Goal: Check status: Check status

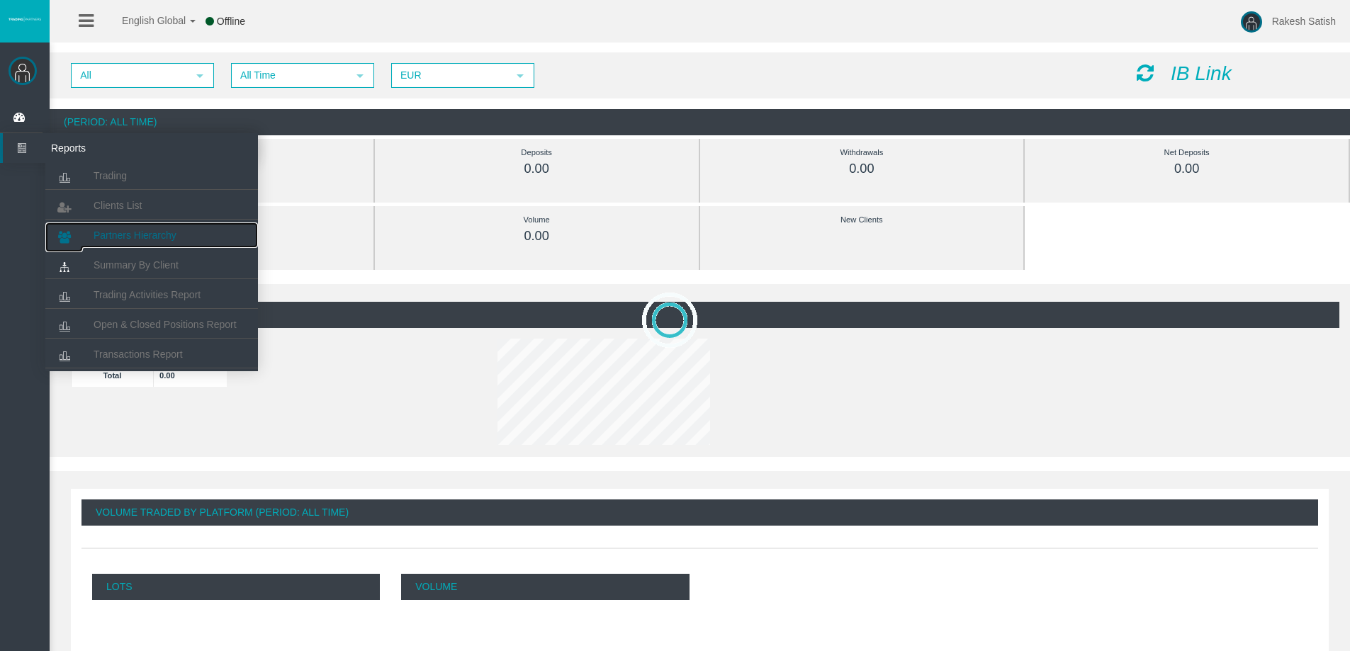
click at [169, 234] on span "Partners Hierarchy" at bounding box center [135, 235] width 83 height 11
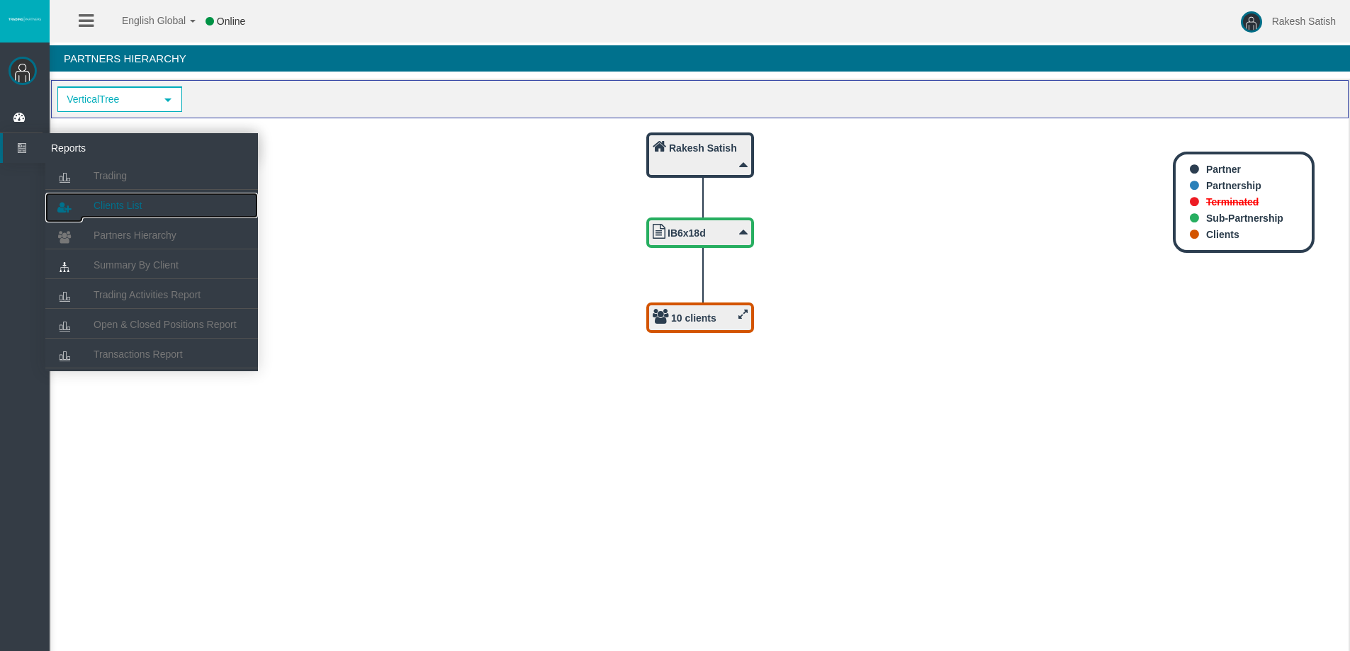
click at [140, 205] on span "Clients List" at bounding box center [118, 205] width 48 height 11
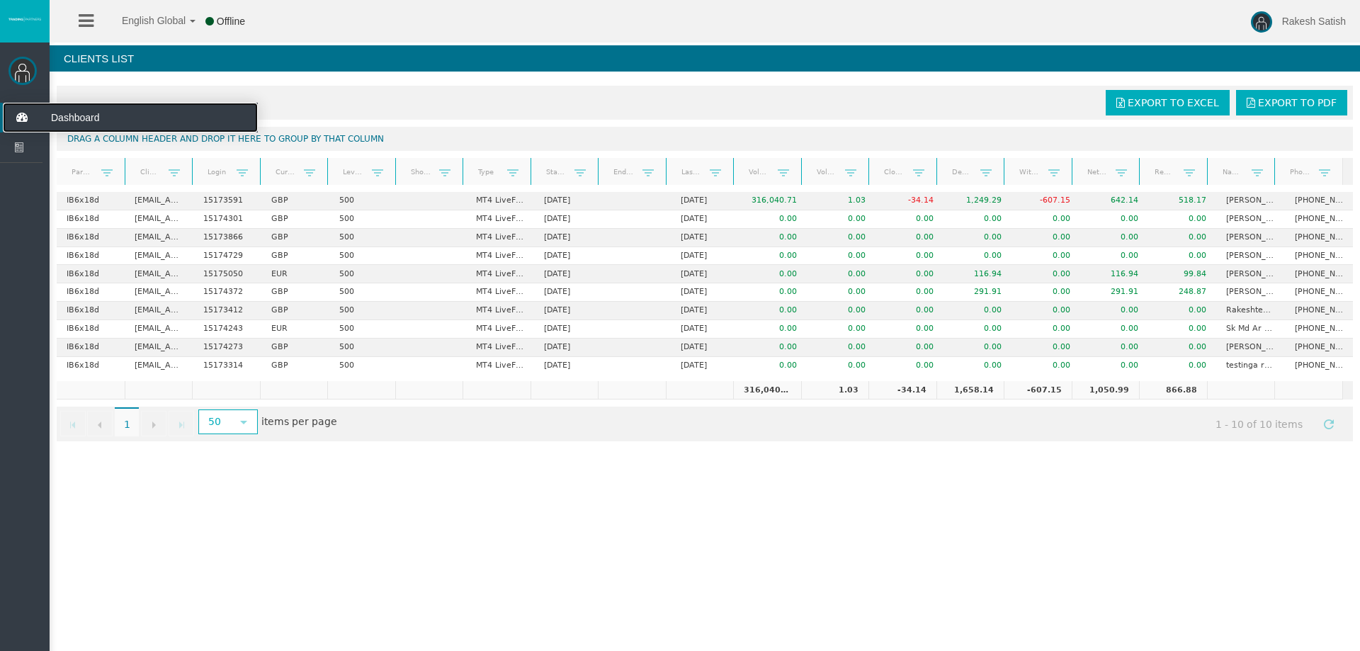
click at [13, 120] on icon at bounding box center [22, 118] width 38 height 30
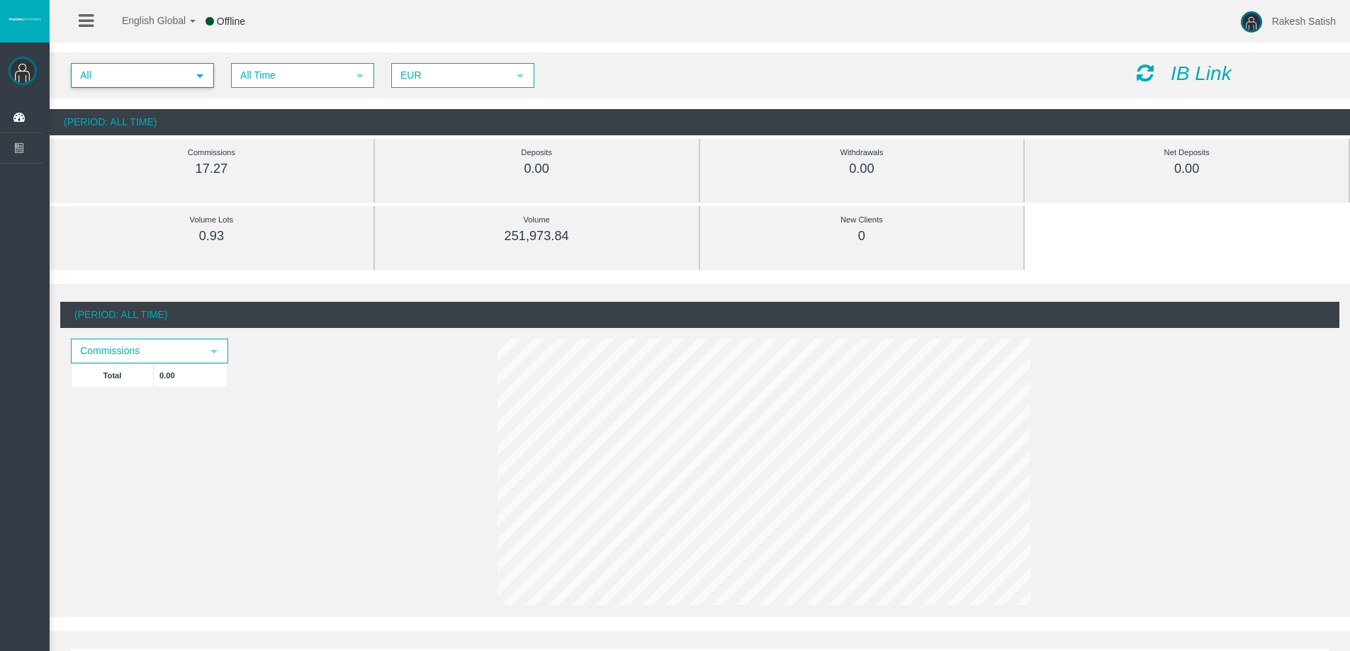
click at [188, 74] on span "select" at bounding box center [200, 75] width 26 height 22
click at [298, 72] on span "All Time" at bounding box center [289, 75] width 115 height 22
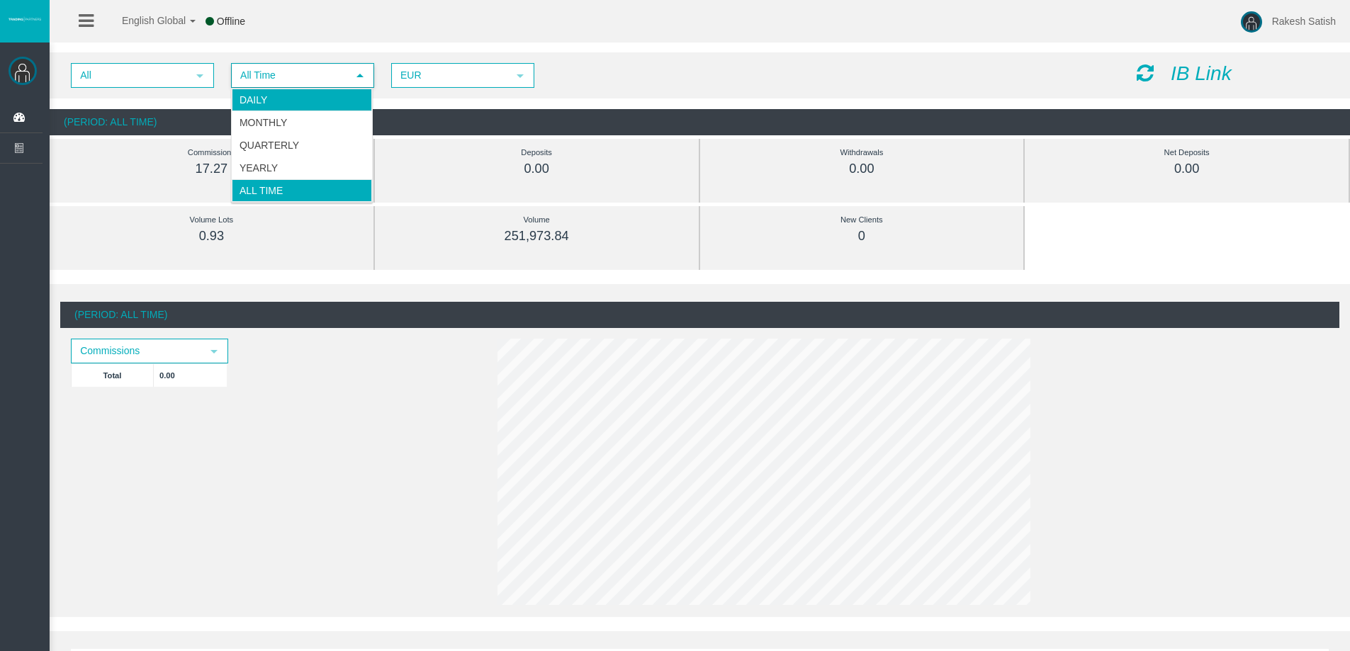
click at [301, 96] on li "Daily" at bounding box center [302, 100] width 140 height 23
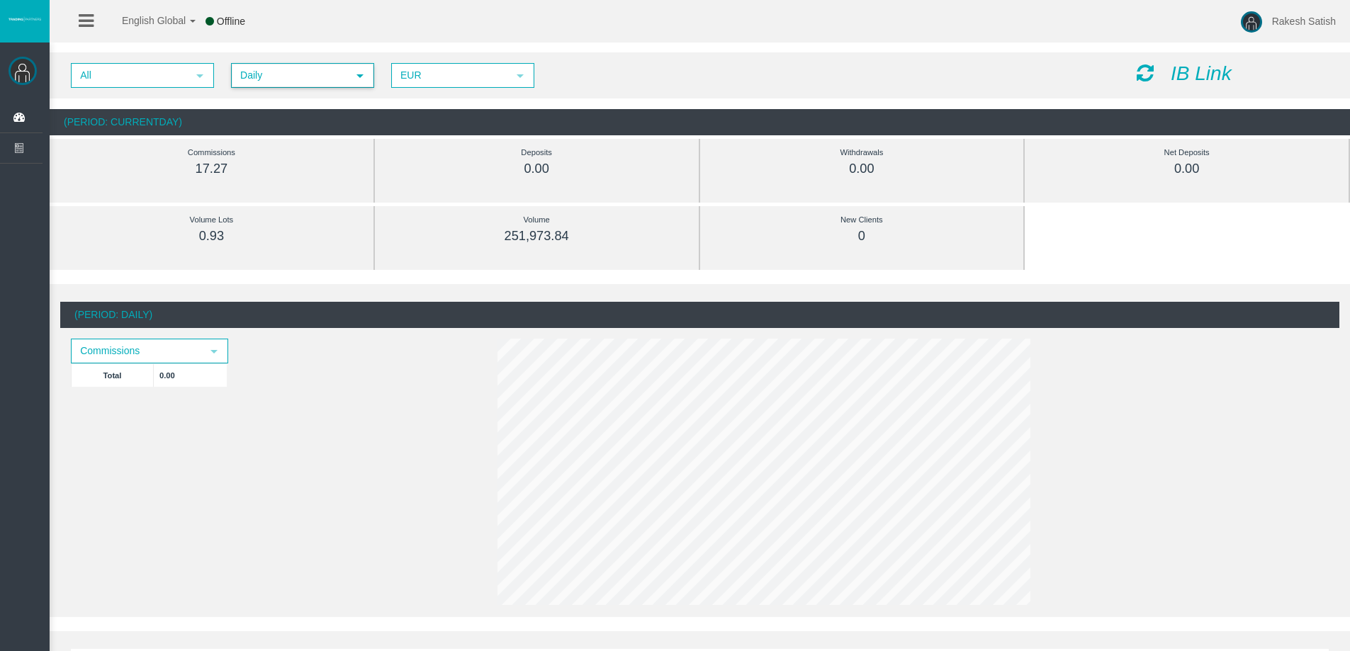
click at [299, 77] on span "Daily" at bounding box center [289, 75] width 115 height 22
click at [750, 60] on div "All select Daily select 4 EUR select EUR IB Link" at bounding box center [700, 75] width 1300 height 46
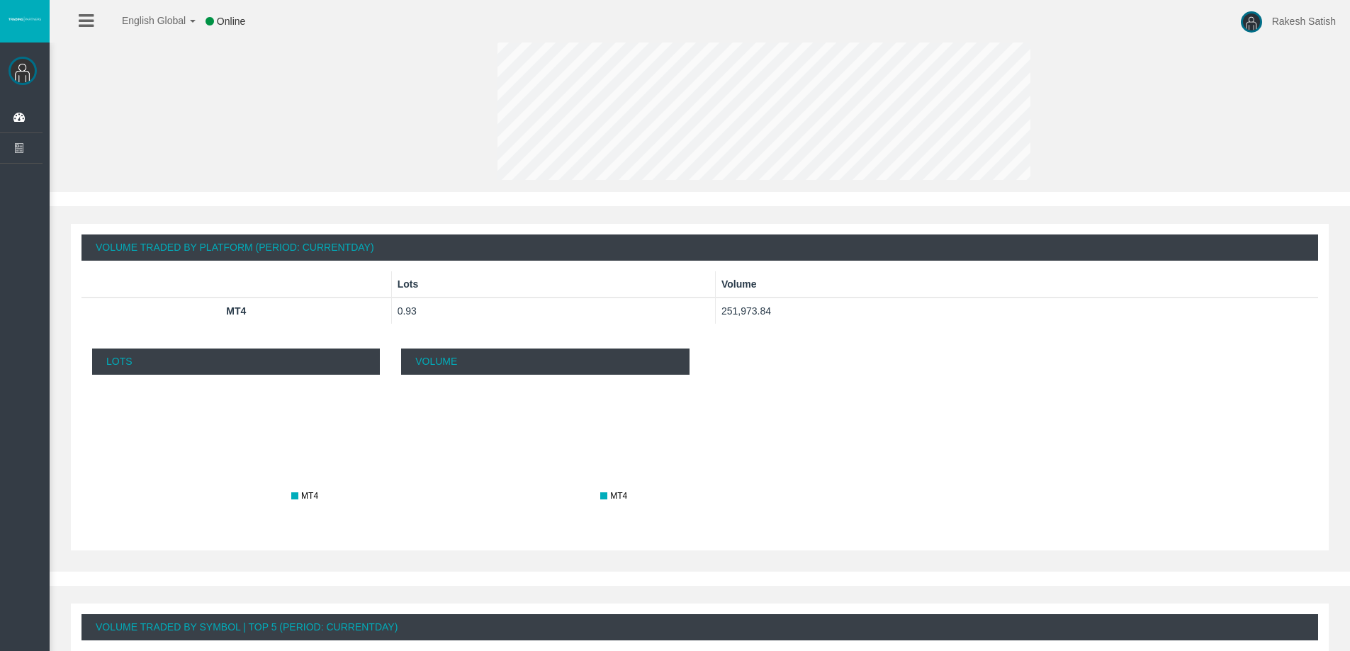
scroll to position [686, 0]
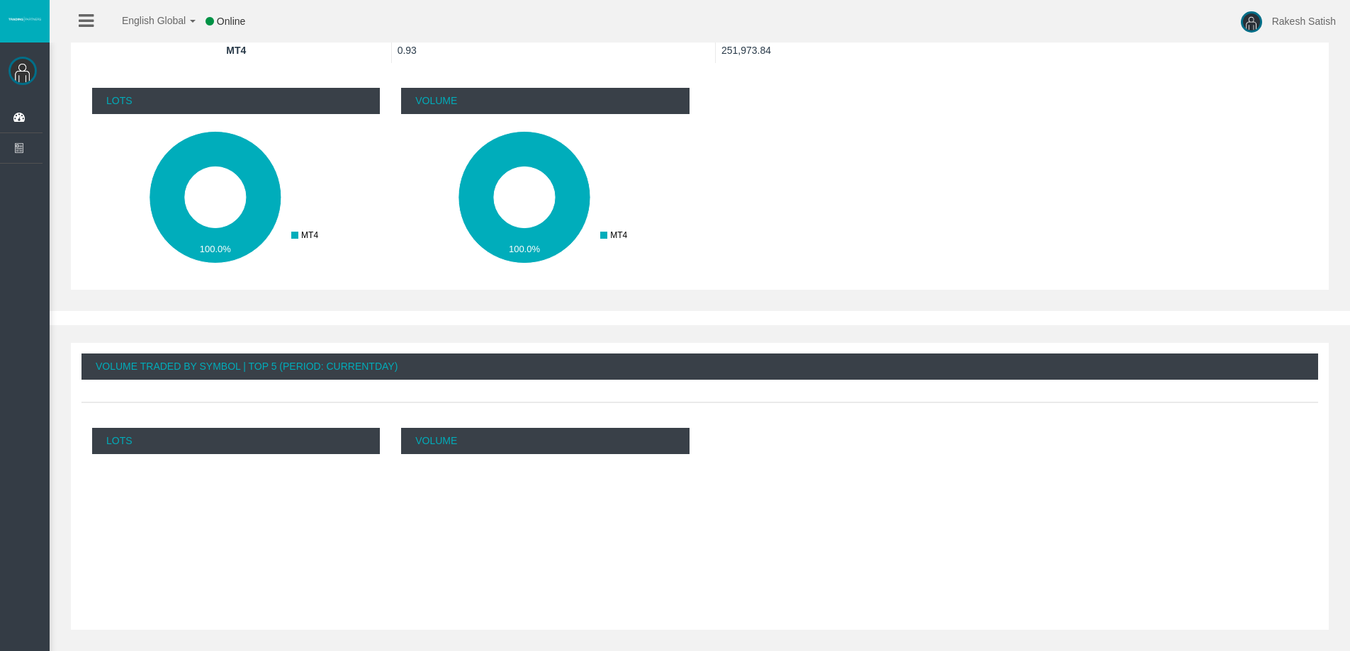
click at [270, 478] on div "Lots" at bounding box center [235, 523] width 309 height 213
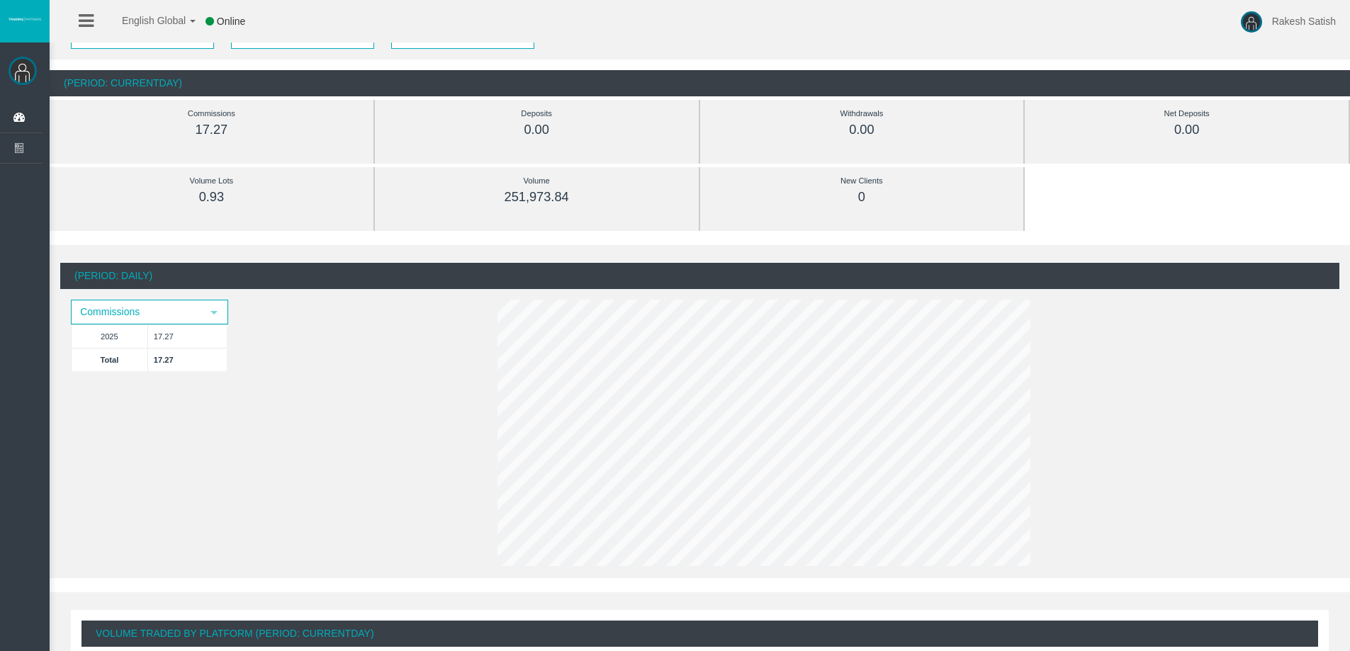
scroll to position [0, 0]
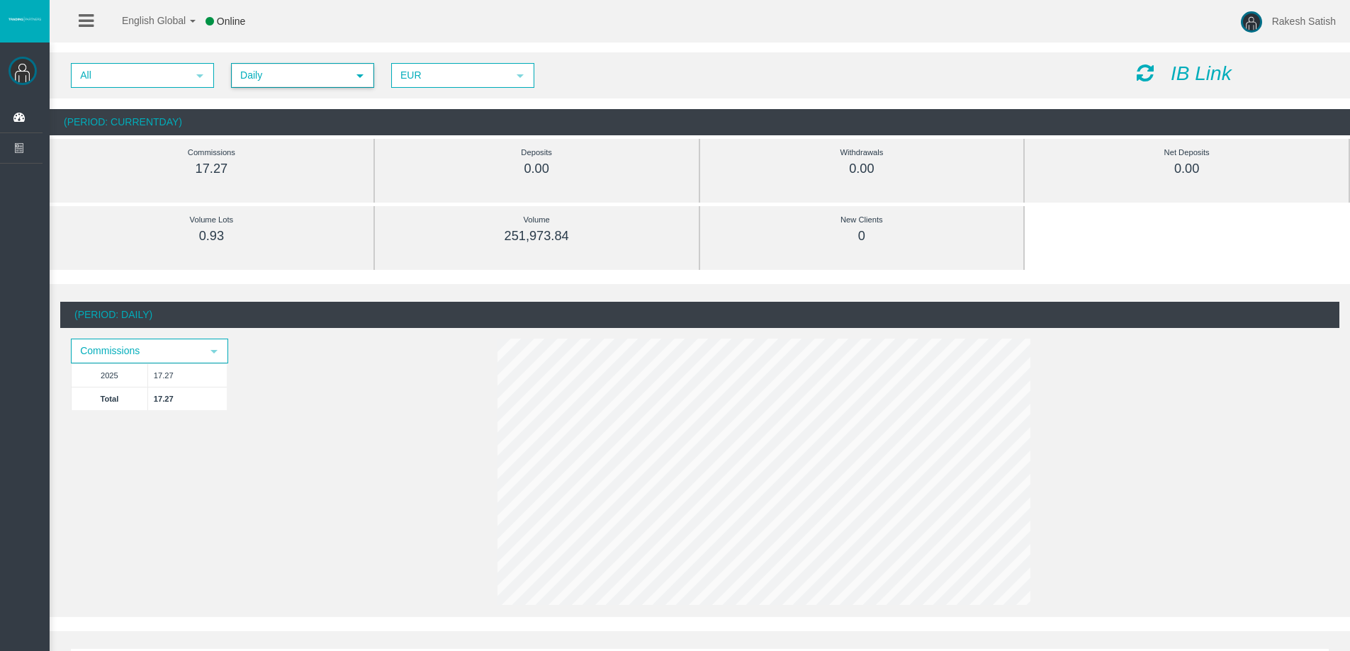
click at [268, 79] on span "Daily" at bounding box center [289, 75] width 115 height 22
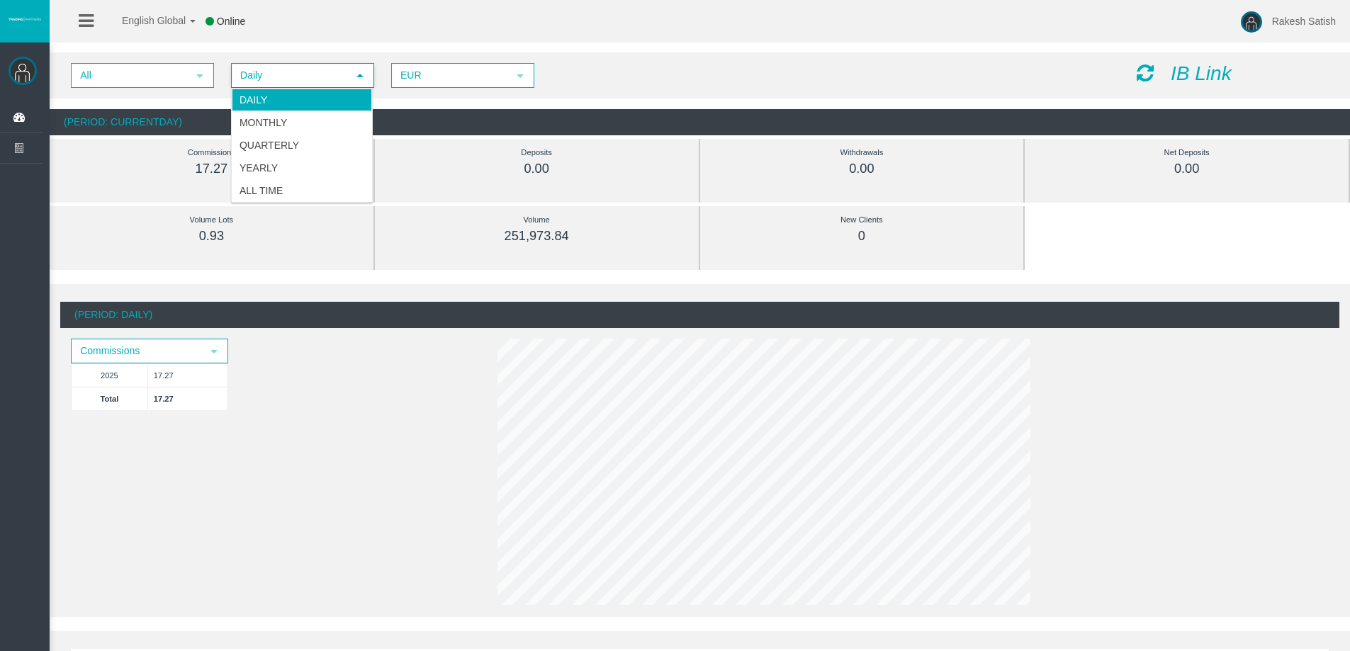
click at [273, 74] on span "Daily" at bounding box center [289, 75] width 115 height 22
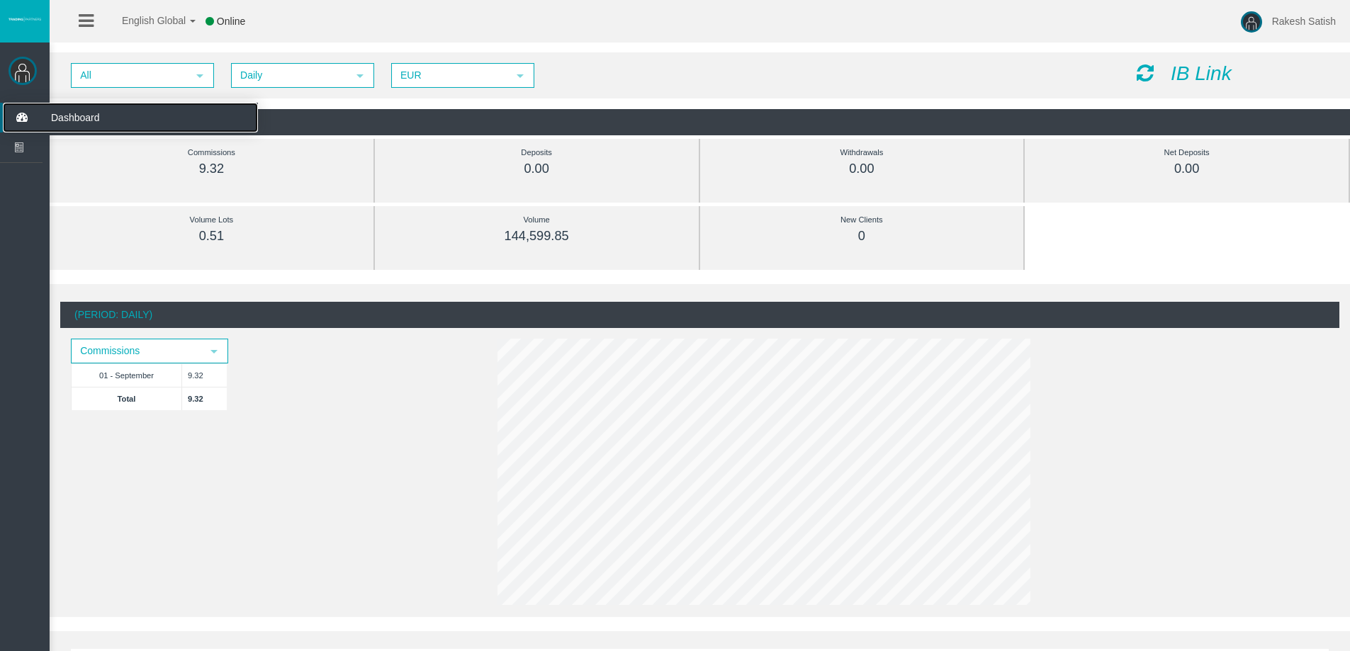
click at [16, 126] on icon at bounding box center [22, 118] width 38 height 30
